Goal: Navigation & Orientation: Find specific page/section

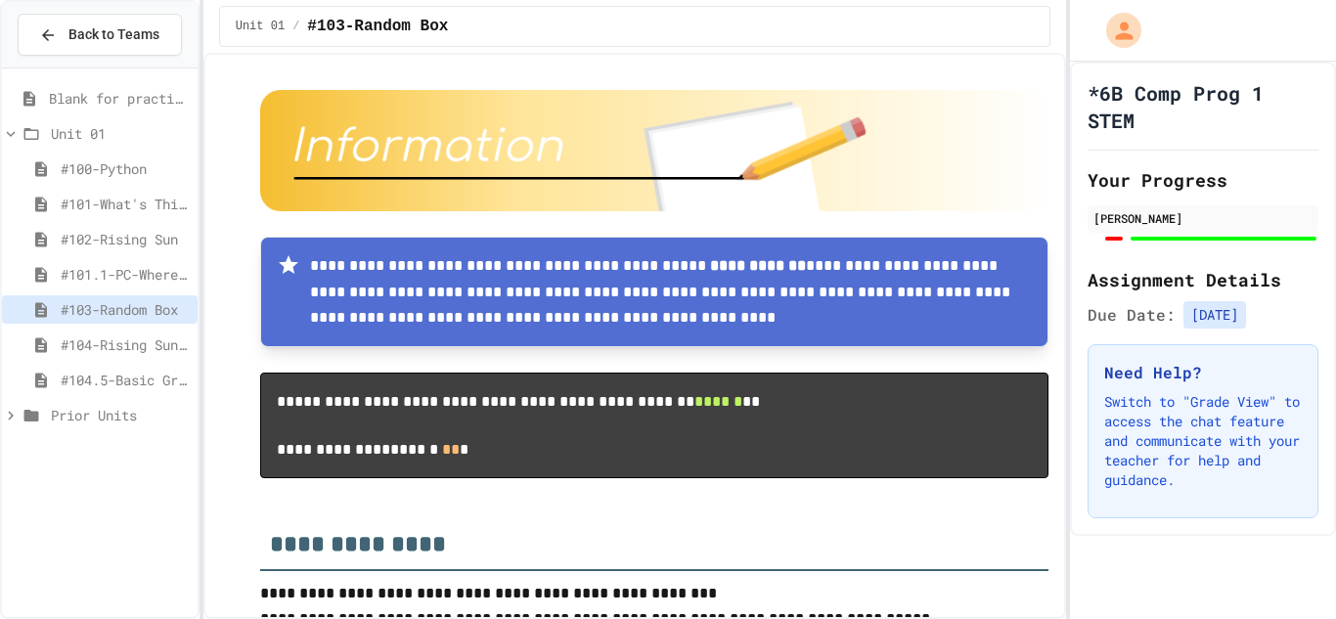
scroll to position [6177, 0]
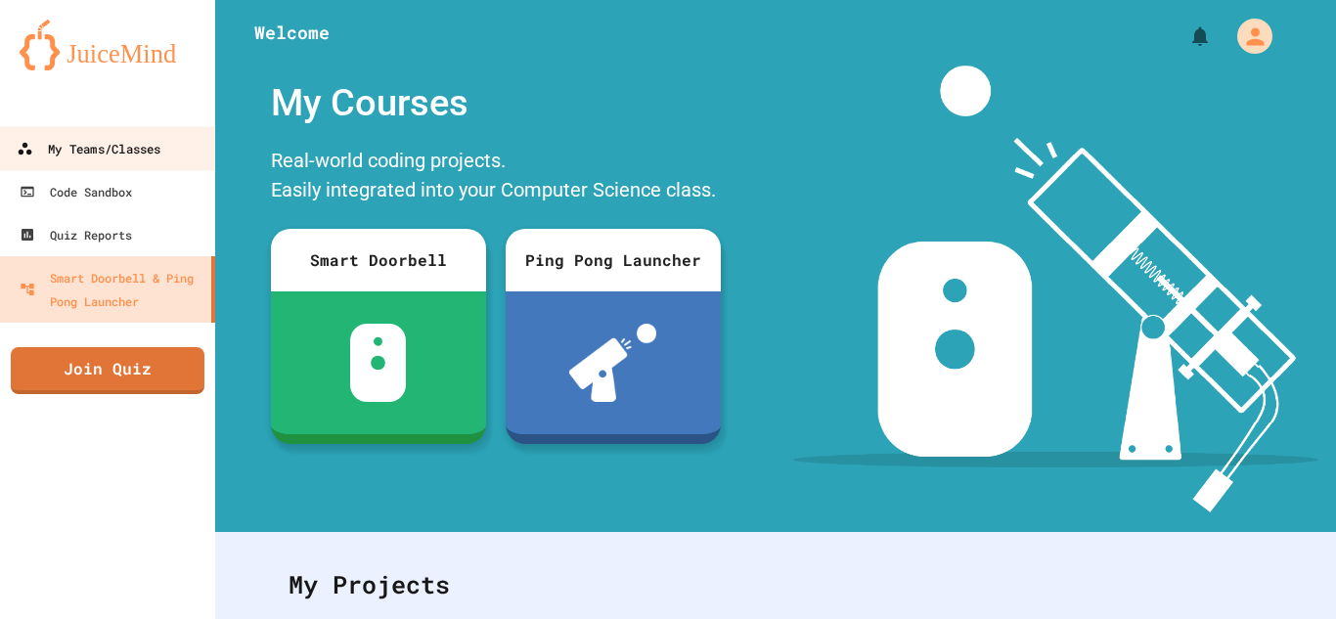
click at [159, 158] on div "My Teams/Classes" at bounding box center [89, 149] width 144 height 24
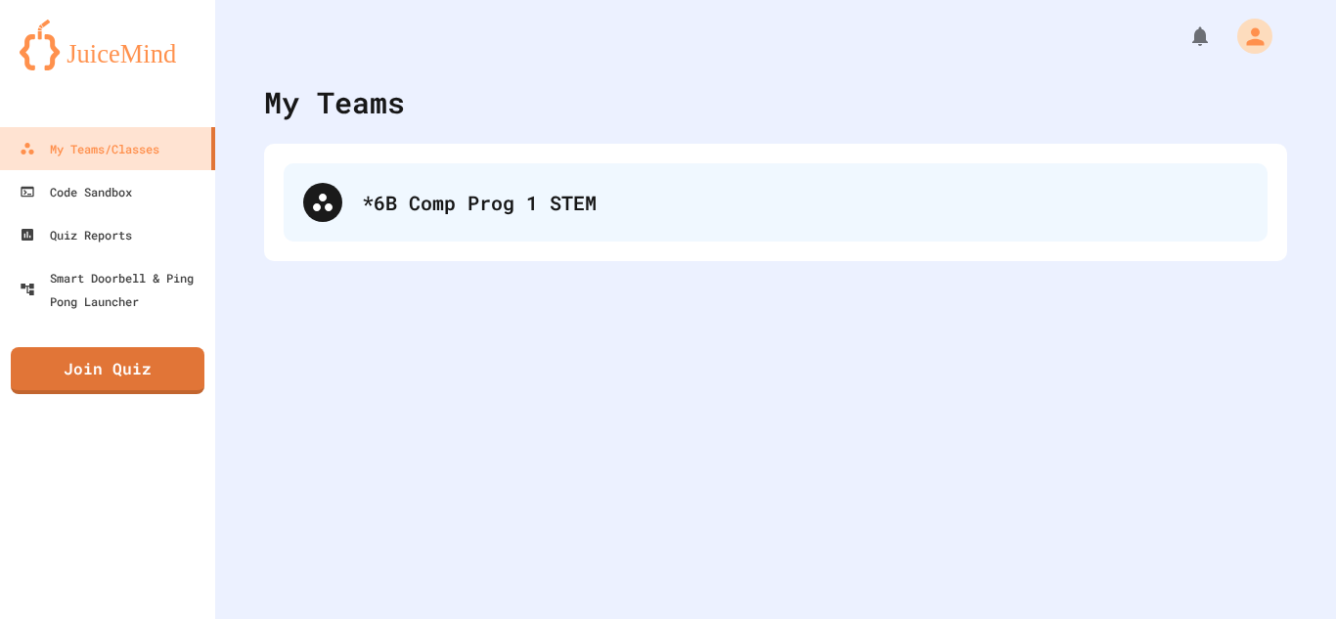
click at [378, 206] on div "*6B Comp Prog 1 STEM" at bounding box center [805, 202] width 886 height 29
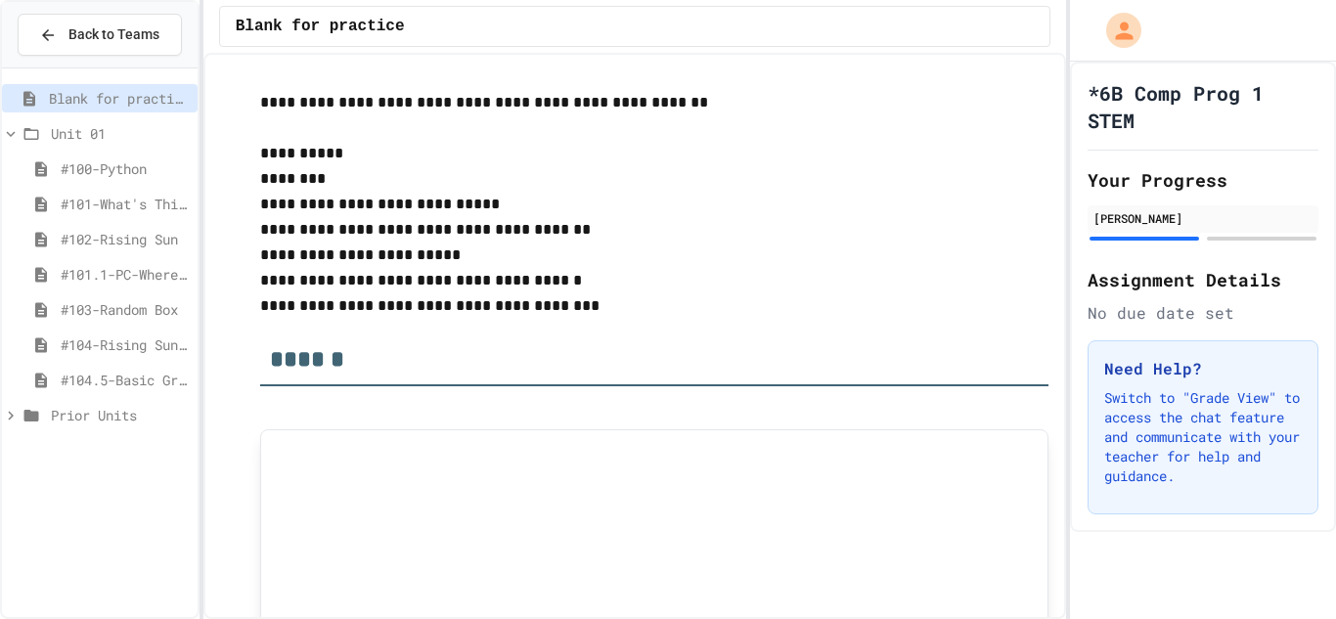
click at [126, 308] on span "#103-Random Box" at bounding box center [125, 309] width 129 height 21
